Goal: Task Accomplishment & Management: Manage account settings

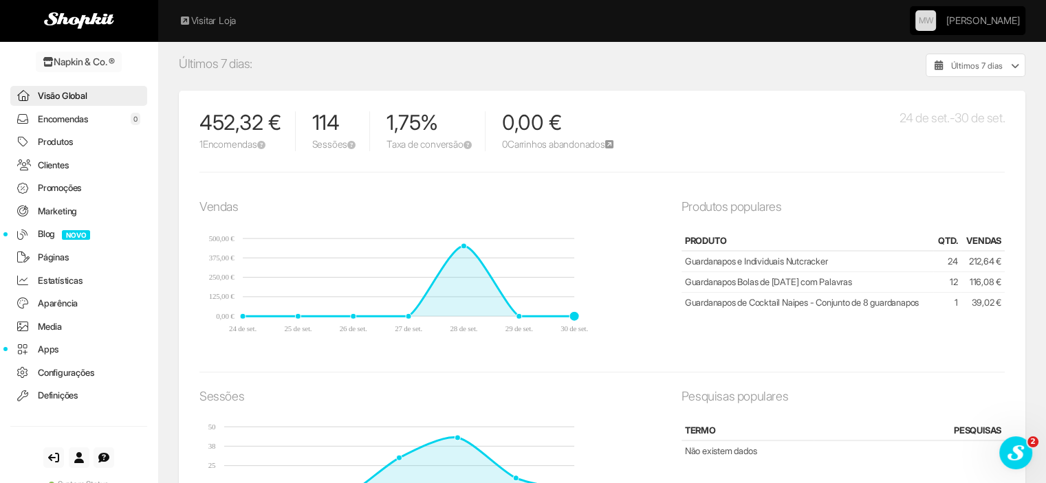
scroll to position [344, 0]
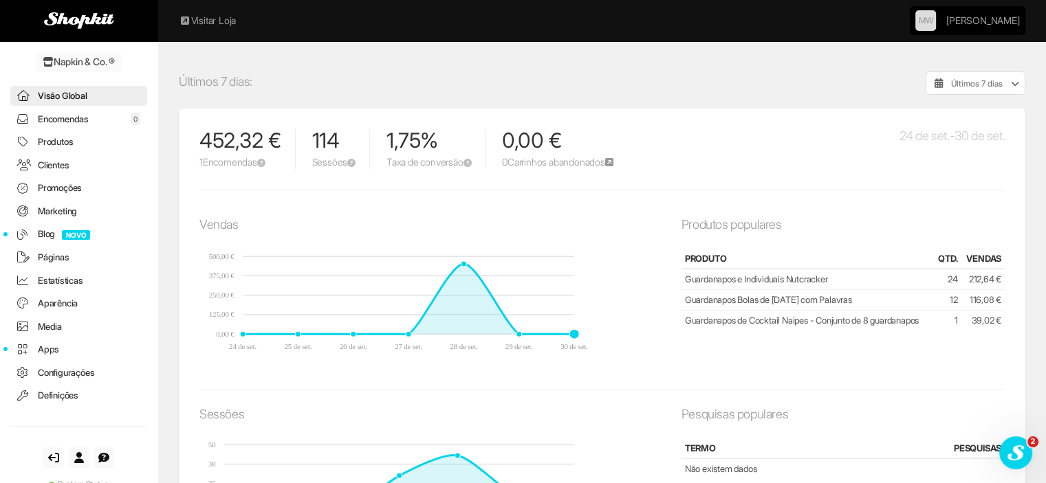
click at [56, 120] on link "Encomendas 0" at bounding box center [78, 119] width 137 height 20
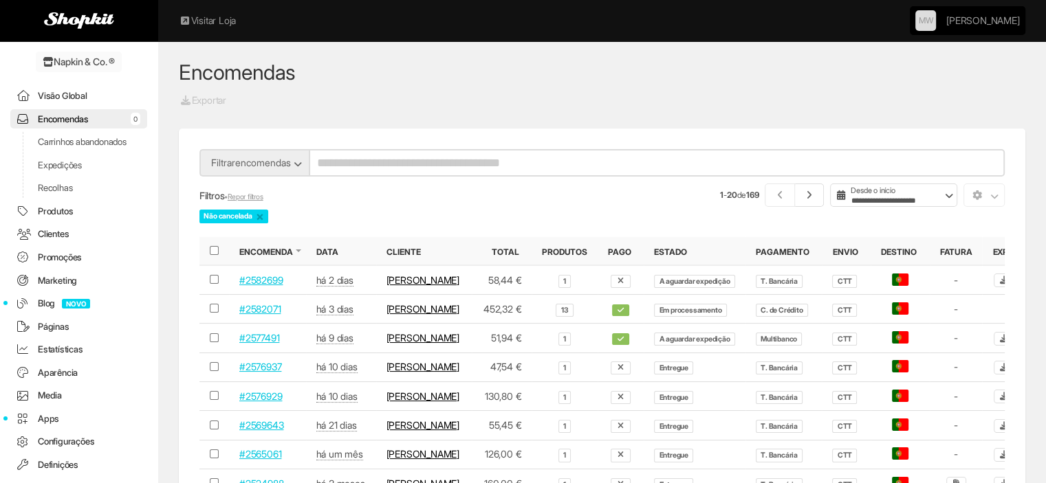
scroll to position [44, 0]
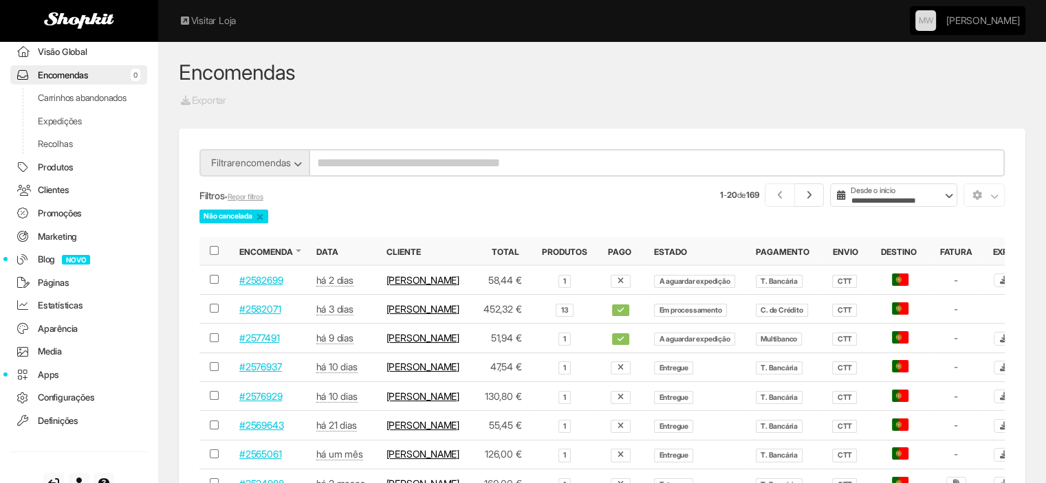
click at [57, 129] on link "Expedições" at bounding box center [78, 121] width 137 height 20
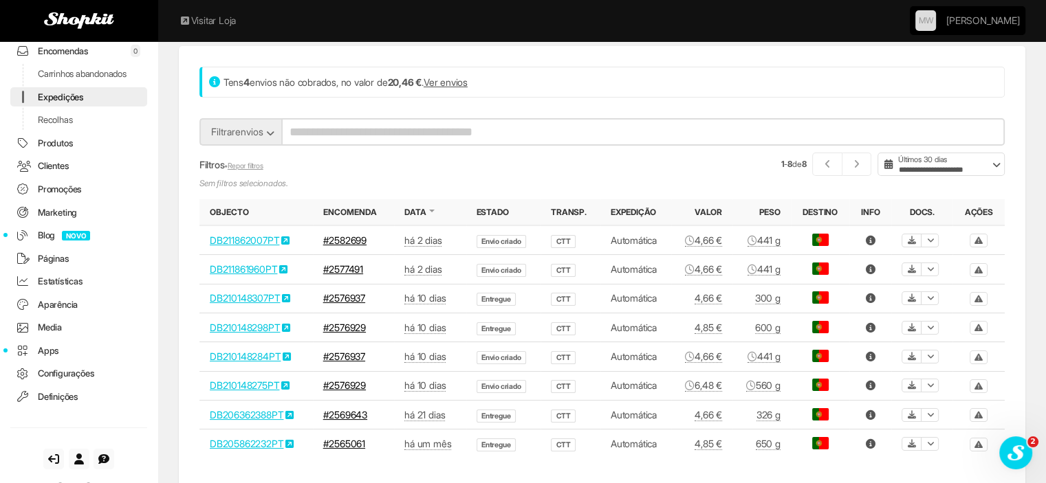
scroll to position [206, 0]
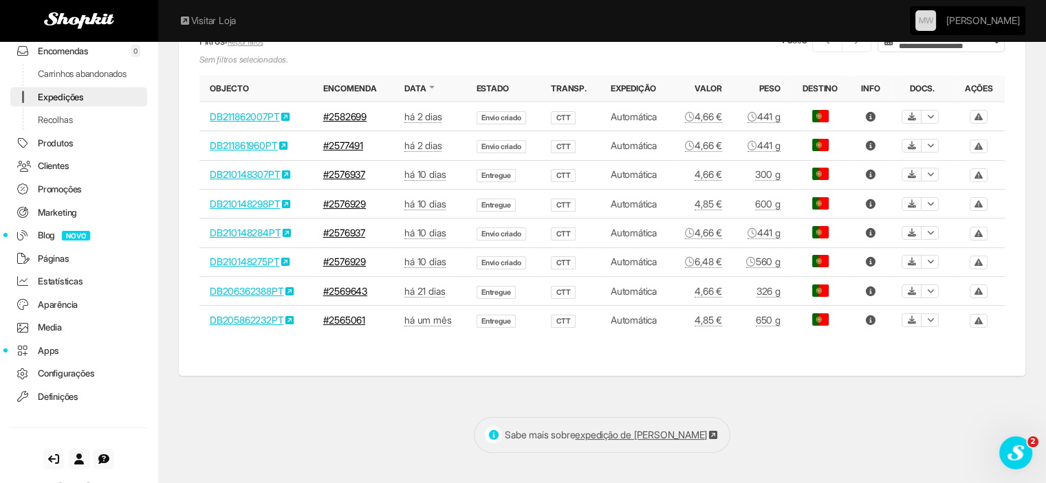
click at [53, 130] on link "Recolhas" at bounding box center [78, 120] width 137 height 20
